Goal: Check status: Check status

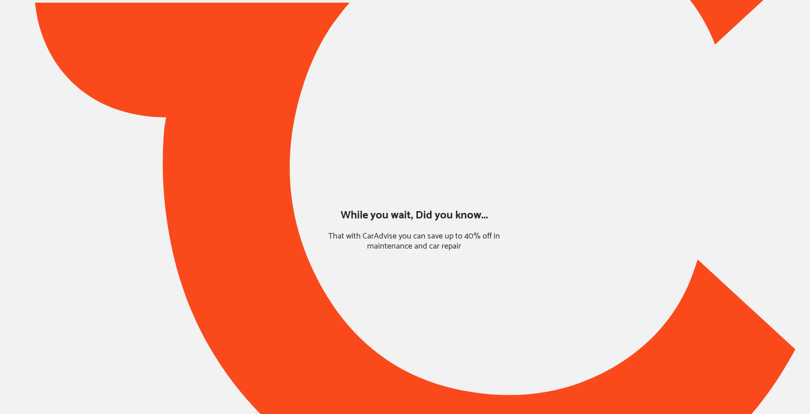
type input "*******"
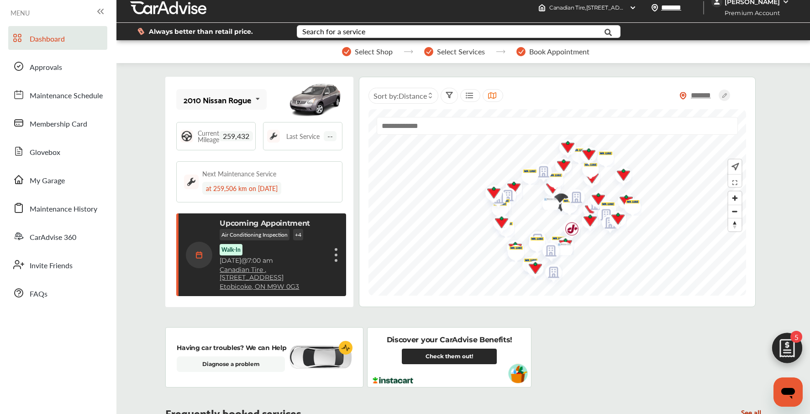
scroll to position [11, 0]
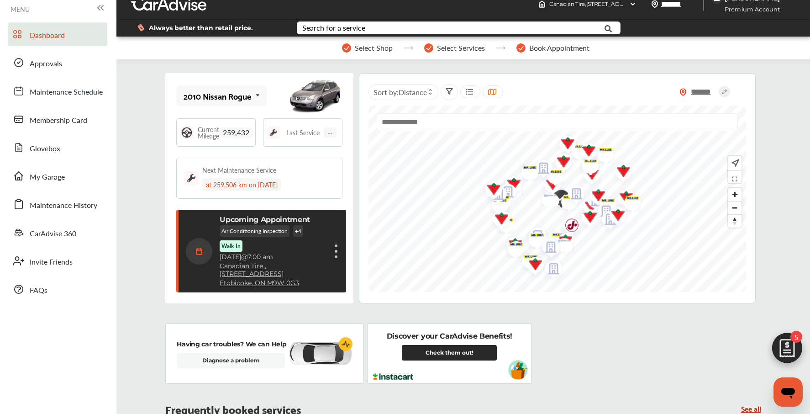
click at [259, 266] on link "Canadian Tire , [STREET_ADDRESS]" at bounding box center [273, 270] width 106 height 16
click at [264, 232] on p "Air Conditioning Inspection" at bounding box center [255, 230] width 70 height 11
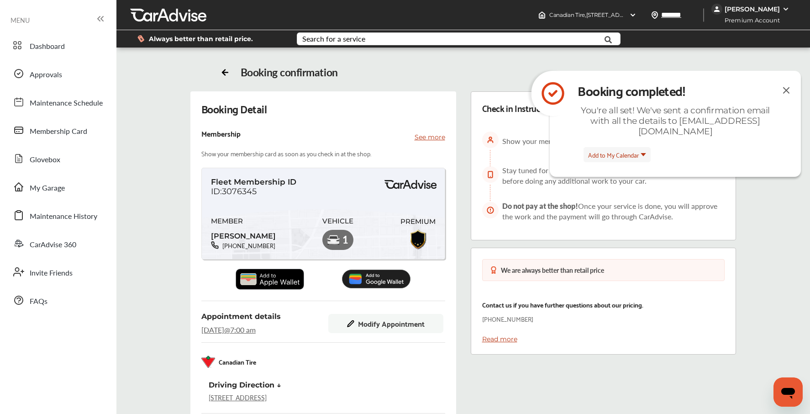
click at [787, 93] on img at bounding box center [786, 89] width 11 height 11
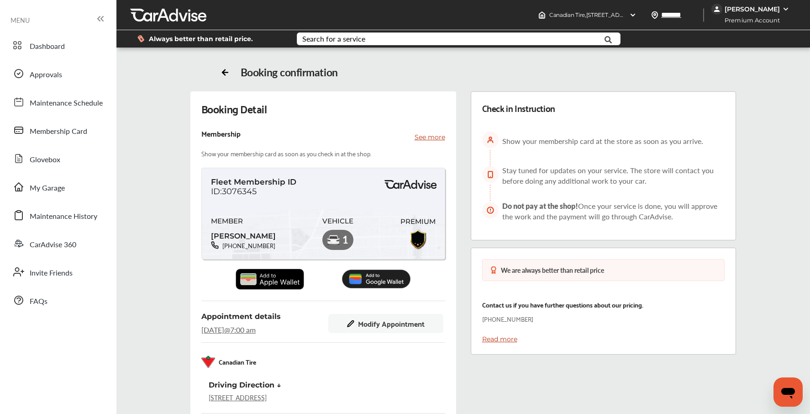
click at [226, 74] on icon at bounding box center [225, 71] width 9 height 9
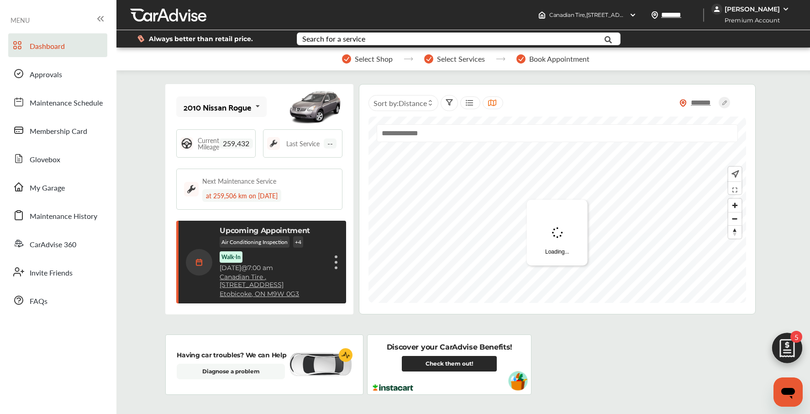
scroll to position [131, 0]
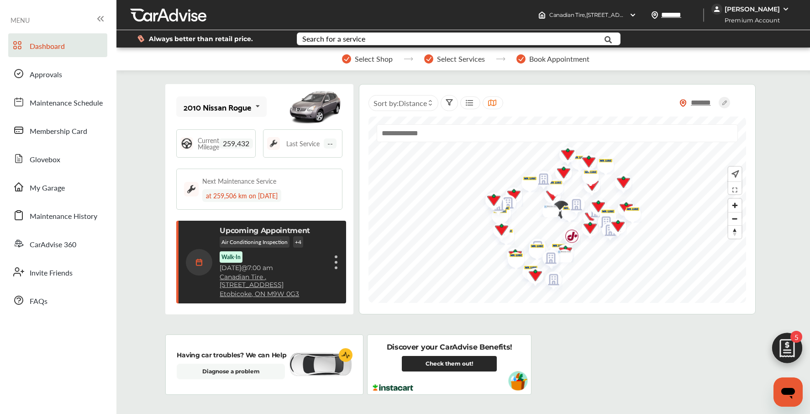
click at [340, 260] on div "Upcoming Appointment Air Conditioning Inspection + 4 Walk-In [DATE] 7:00 am Can…" at bounding box center [261, 262] width 170 height 83
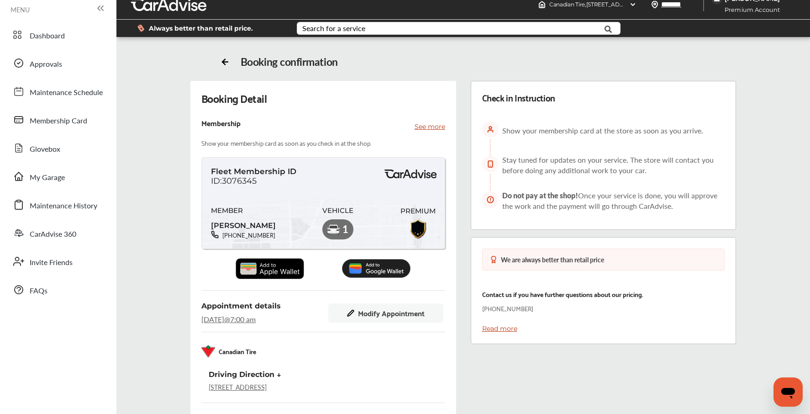
scroll to position [13, 0]
